Goal: Information Seeking & Learning: Learn about a topic

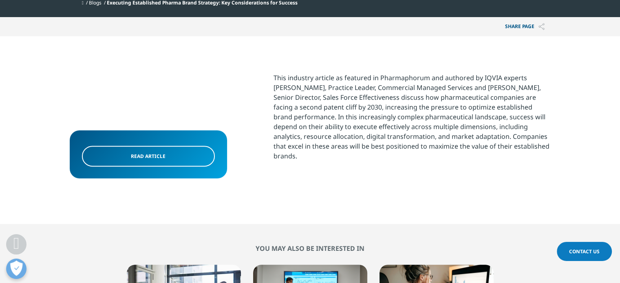
scroll to position [285, 0]
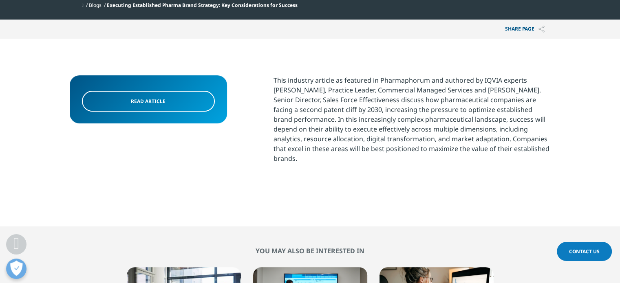
click at [183, 105] on link "Read article" at bounding box center [148, 101] width 133 height 21
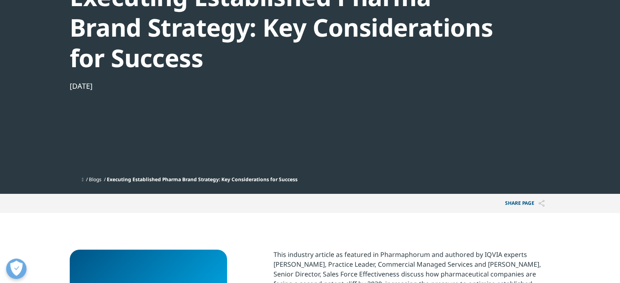
scroll to position [0, 0]
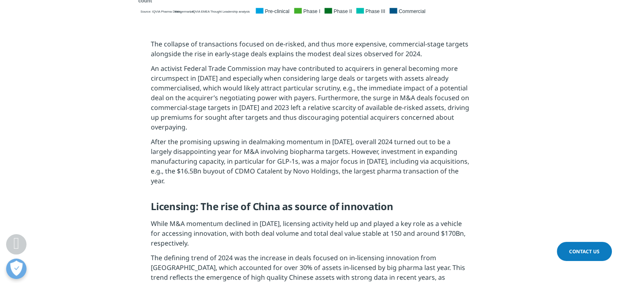
scroll to position [1141, 0]
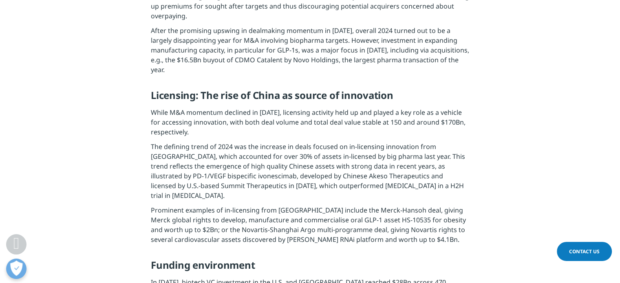
click at [254, 165] on span "The defining trend of 2024 was the increase in deals focused on in-licensing in…" at bounding box center [308, 171] width 314 height 58
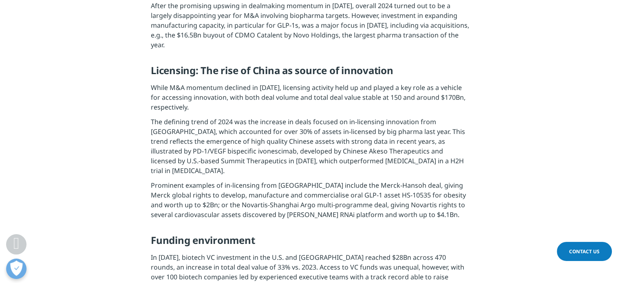
scroll to position [1551, 0]
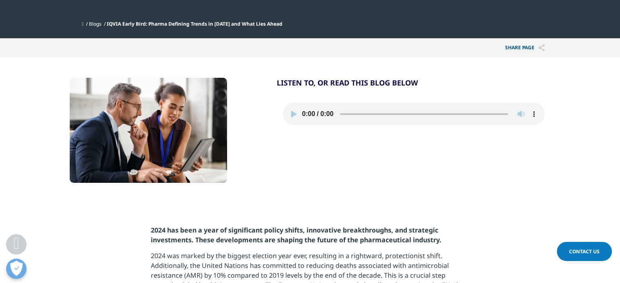
scroll to position [326, 0]
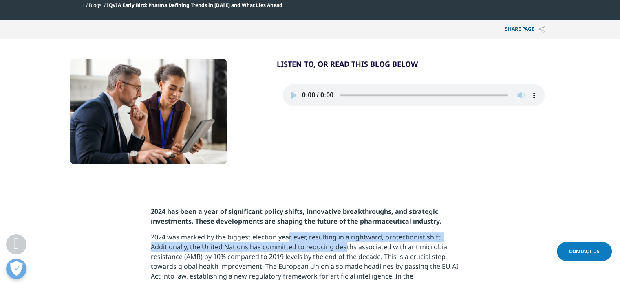
drag, startPoint x: 283, startPoint y: 205, endPoint x: 341, endPoint y: 217, distance: 59.2
click at [341, 232] on p "2024 was marked by the biggest election year ever, resulting in a rightward, pr…" at bounding box center [310, 269] width 318 height 75
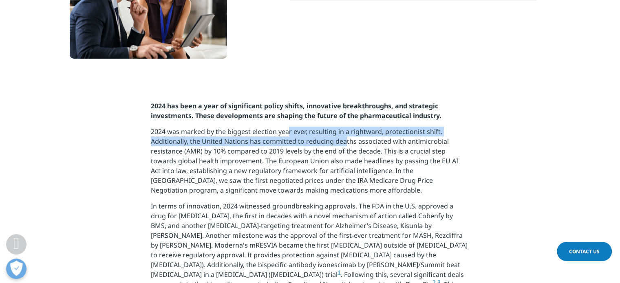
scroll to position [448, 0]
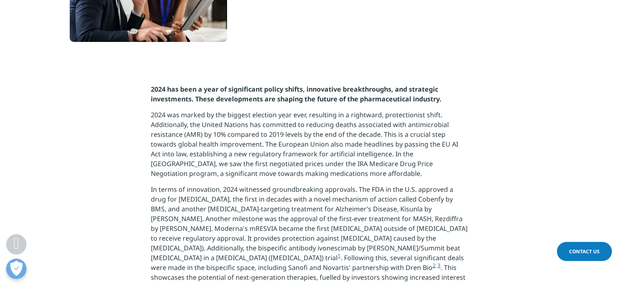
click at [303, 185] on p "In terms of innovation, 2024 witnessed groundbreaking approvals. The FDA in the…" at bounding box center [310, 247] width 318 height 124
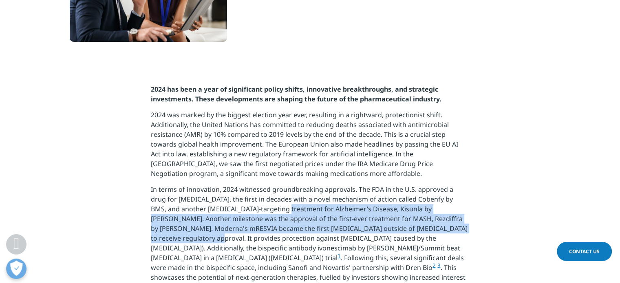
drag, startPoint x: 259, startPoint y: 177, endPoint x: 439, endPoint y: 202, distance: 181.1
click at [439, 202] on p "In terms of innovation, 2024 witnessed groundbreaking approvals. The FDA in the…" at bounding box center [310, 247] width 318 height 124
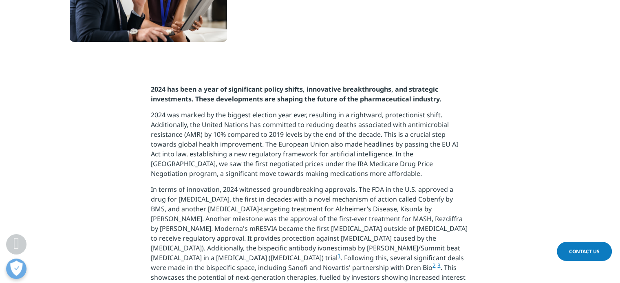
drag, startPoint x: 443, startPoint y: 194, endPoint x: 287, endPoint y: 193, distance: 156.5
click at [441, 193] on p "In terms of innovation, 2024 witnessed groundbreaking approvals. The FDA in the…" at bounding box center [310, 247] width 318 height 124
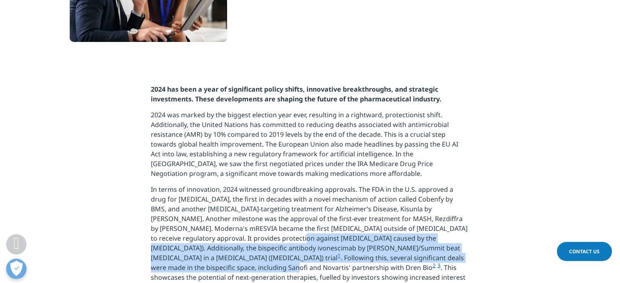
drag, startPoint x: 210, startPoint y: 207, endPoint x: 420, endPoint y: 228, distance: 210.5
click at [420, 228] on p "In terms of innovation, 2024 witnessed groundbreaking approvals. The FDA in the…" at bounding box center [310, 247] width 318 height 124
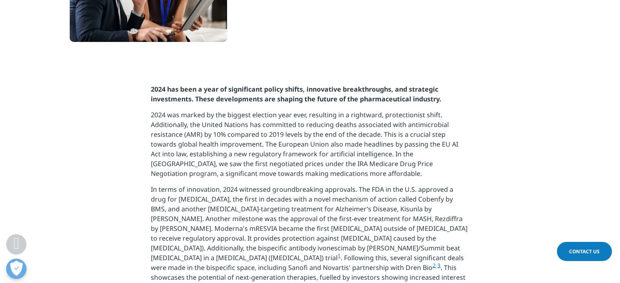
click at [339, 202] on p "In terms of innovation, 2024 witnessed groundbreaking approvals. The FDA in the…" at bounding box center [310, 247] width 318 height 124
click at [284, 205] on p "In terms of innovation, 2024 witnessed groundbreaking approvals. The FDA in the…" at bounding box center [310, 247] width 318 height 124
click at [245, 214] on p "In terms of innovation, 2024 witnessed groundbreaking approvals. The FDA in the…" at bounding box center [310, 247] width 318 height 124
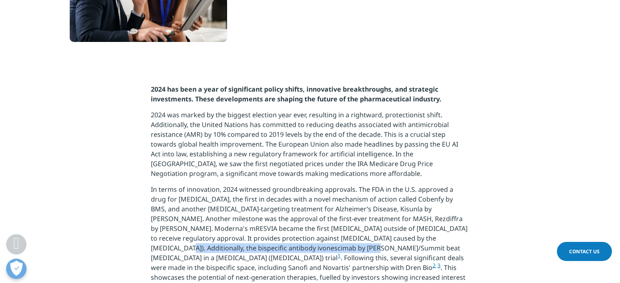
drag, startPoint x: 228, startPoint y: 215, endPoint x: 318, endPoint y: 214, distance: 89.3
click at [364, 212] on p "In terms of innovation, 2024 witnessed groundbreaking approvals. The FDA in the…" at bounding box center [310, 247] width 318 height 124
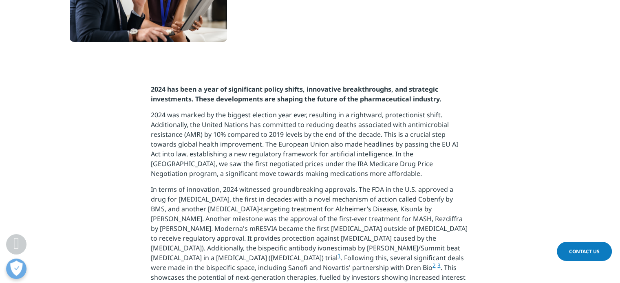
click at [317, 214] on p "In terms of innovation, 2024 witnessed groundbreaking approvals. The FDA in the…" at bounding box center [310, 247] width 318 height 124
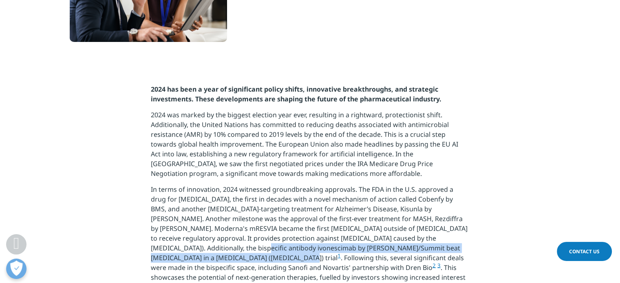
drag, startPoint x: 440, startPoint y: 208, endPoint x: 450, endPoint y: 223, distance: 17.9
click at [450, 223] on p "In terms of innovation, 2024 witnessed groundbreaking approvals. The FDA in the…" at bounding box center [310, 247] width 318 height 124
copy p "bispecific antibody ivonescimab by Akeso/Summit beat Keytruda in a non-small ce…"
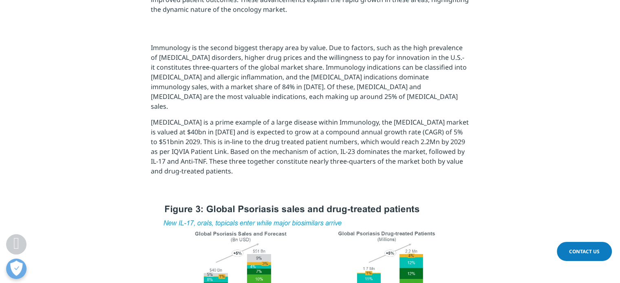
scroll to position [1304, 0]
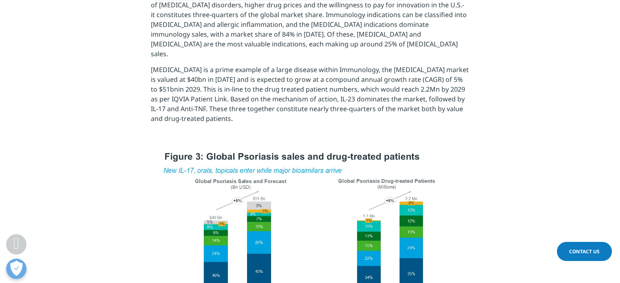
drag, startPoint x: 287, startPoint y: 137, endPoint x: 402, endPoint y: 146, distance: 114.5
click at [402, 146] on div "2024 has been a year of significant policy shifts, innovative breakthroughs, an…" at bounding box center [310, 126] width 318 height 1796
click at [387, 65] on p "Immunology is the second biggest therapy area by value. Due to factors, such as…" at bounding box center [310, 27] width 318 height 75
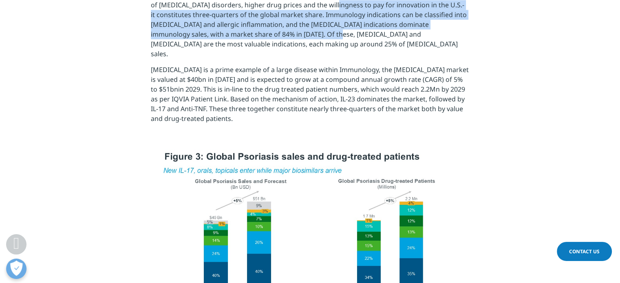
drag, startPoint x: 333, startPoint y: 155, endPoint x: 325, endPoint y: 183, distance: 29.3
click at [325, 65] on p "Immunology is the second biggest therapy area by value. Due to factors, such as…" at bounding box center [310, 27] width 318 height 75
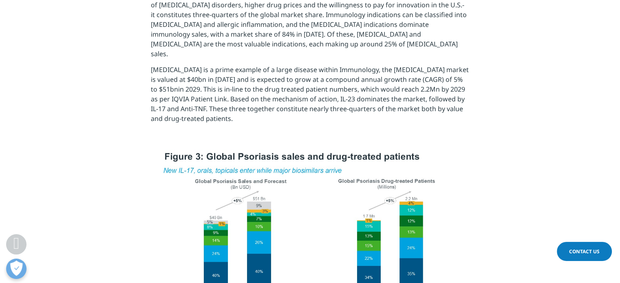
click at [347, 65] on p "Immunology is the second biggest therapy area by value. Due to factors, such as…" at bounding box center [310, 27] width 318 height 75
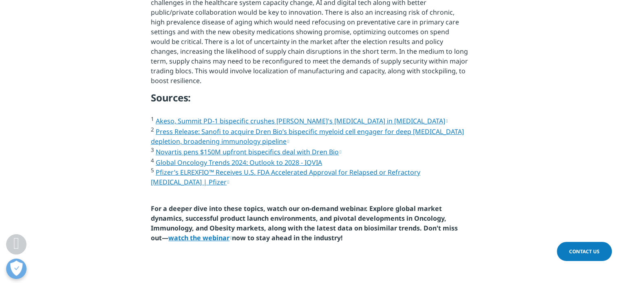
scroll to position [2242, 0]
